Goal: Check status: Check status

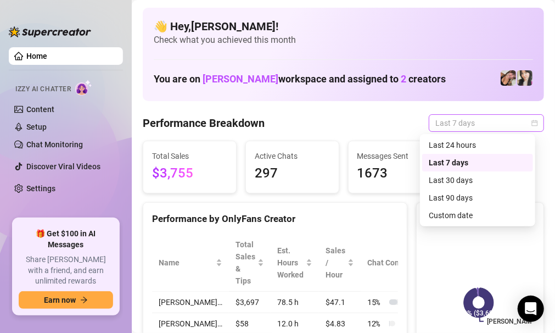
click at [520, 125] on span "Last 7 days" at bounding box center [486, 123] width 102 height 16
click at [474, 222] on div "Custom date" at bounding box center [477, 215] width 111 height 18
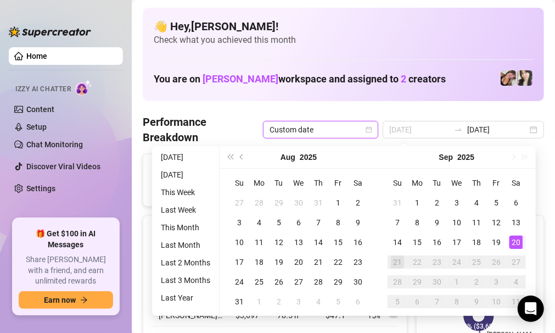
type input "2025-09-20"
click at [515, 235] on div "20" at bounding box center [515, 241] width 13 height 13
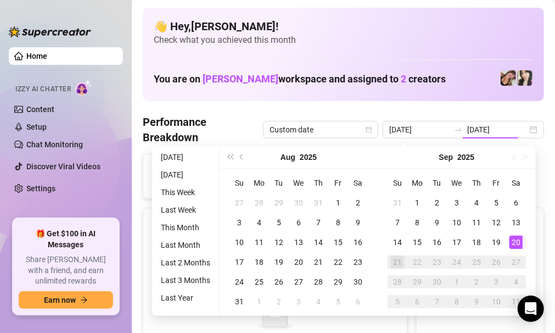
type input "2025-09-20"
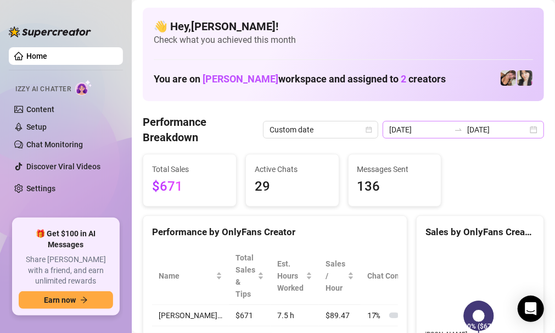
click at [522, 132] on div "2025-09-20 2025-09-20" at bounding box center [463, 130] width 161 height 18
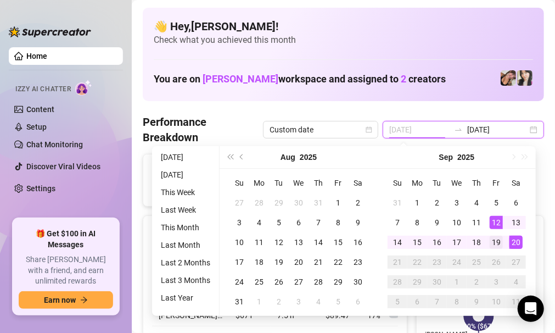
type input "2025-09-19"
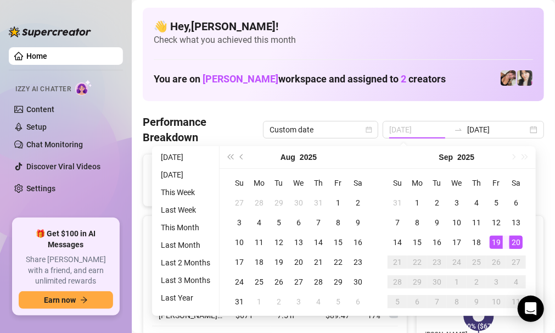
click at [498, 242] on div "19" at bounding box center [496, 241] width 13 height 13
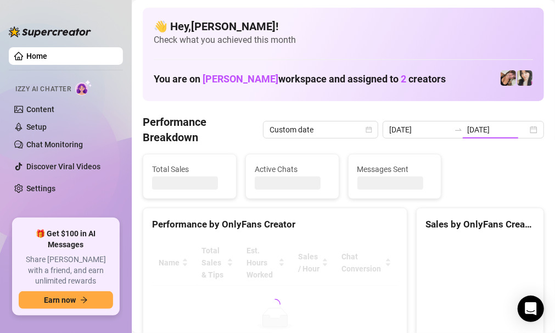
type input "2025-09-19"
